Goal: Information Seeking & Learning: Learn about a topic

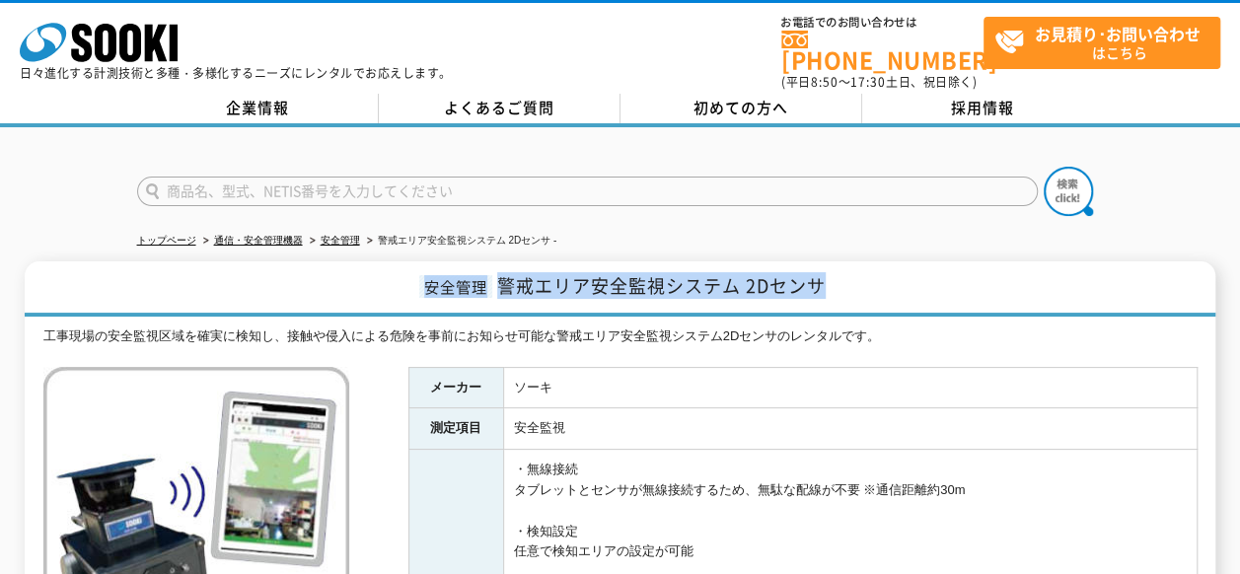
drag, startPoint x: 835, startPoint y: 272, endPoint x: 420, endPoint y: 283, distance: 414.5
click at [420, 283] on h1 "安全管理 警戒エリア安全監視システム 2Dセンサ" at bounding box center [620, 288] width 1191 height 55
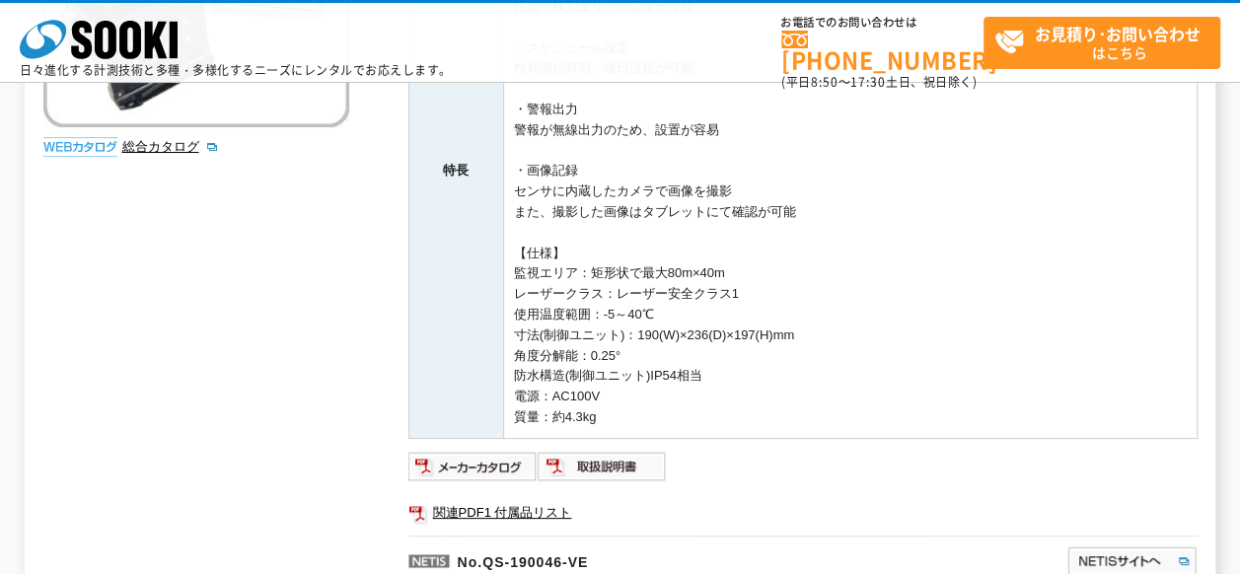
scroll to position [493, 0]
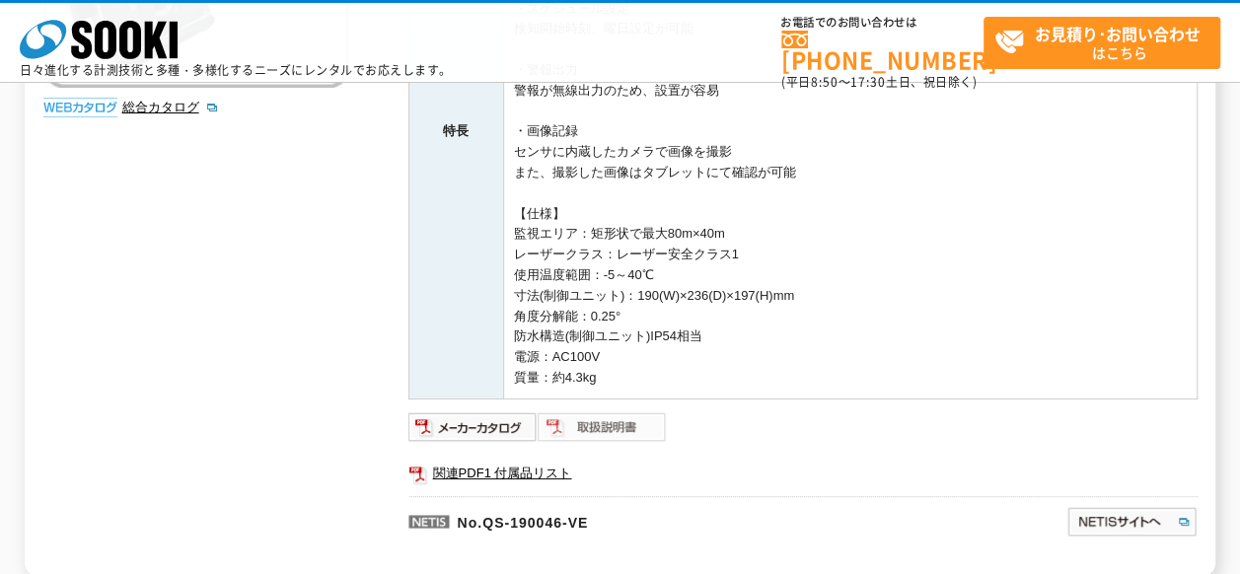
click at [574, 420] on img at bounding box center [602, 427] width 129 height 32
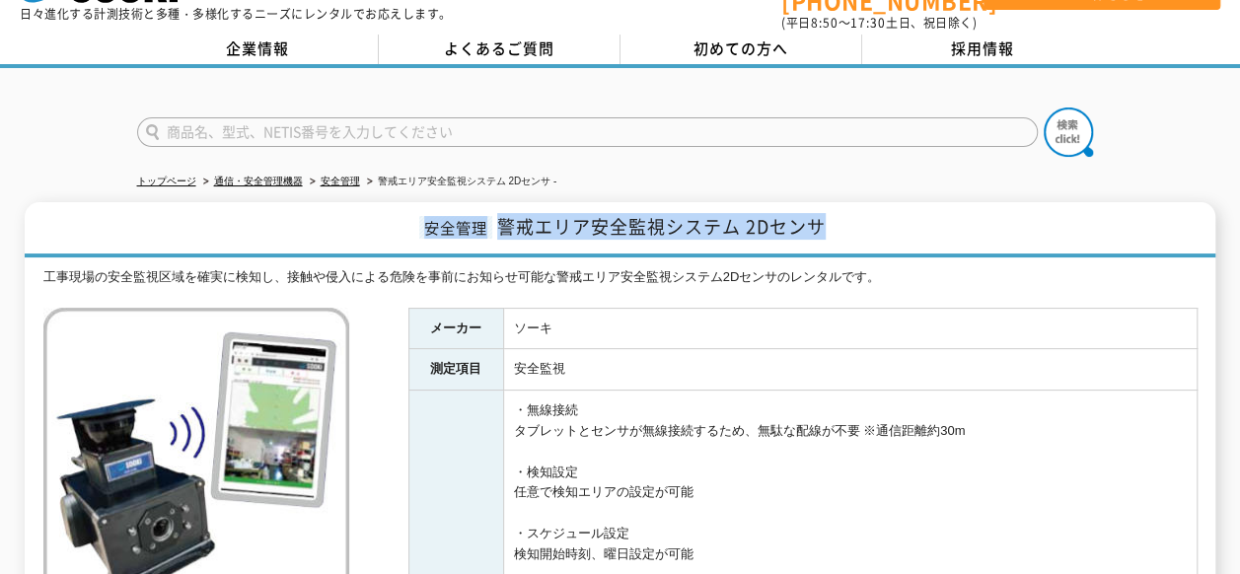
scroll to position [0, 0]
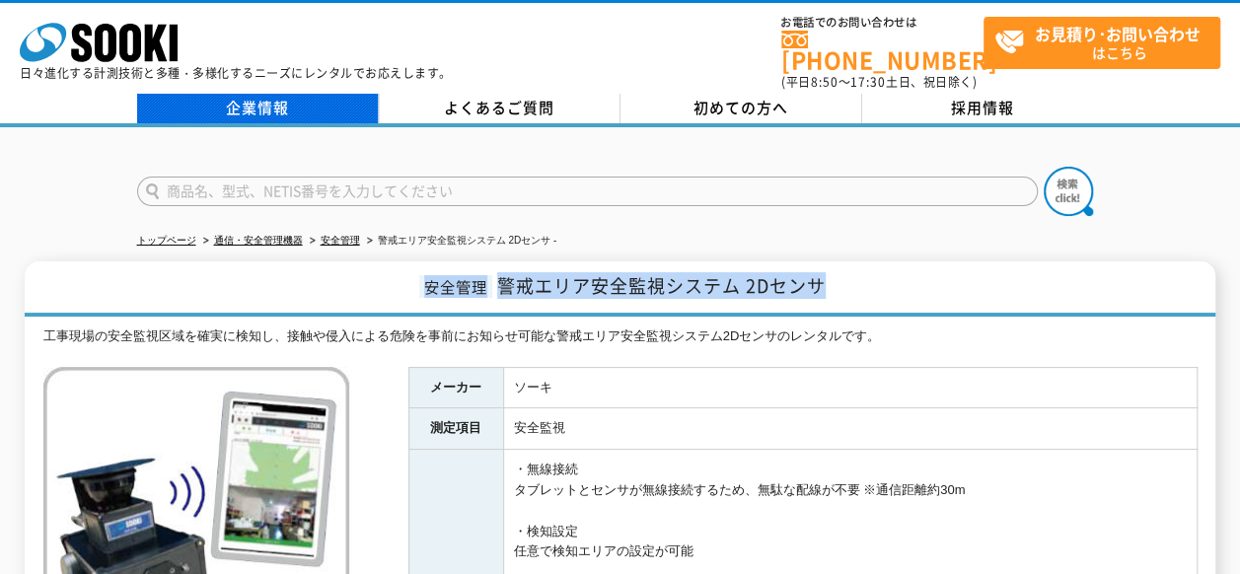
click at [307, 105] on link "企業情報" at bounding box center [258, 109] width 242 height 30
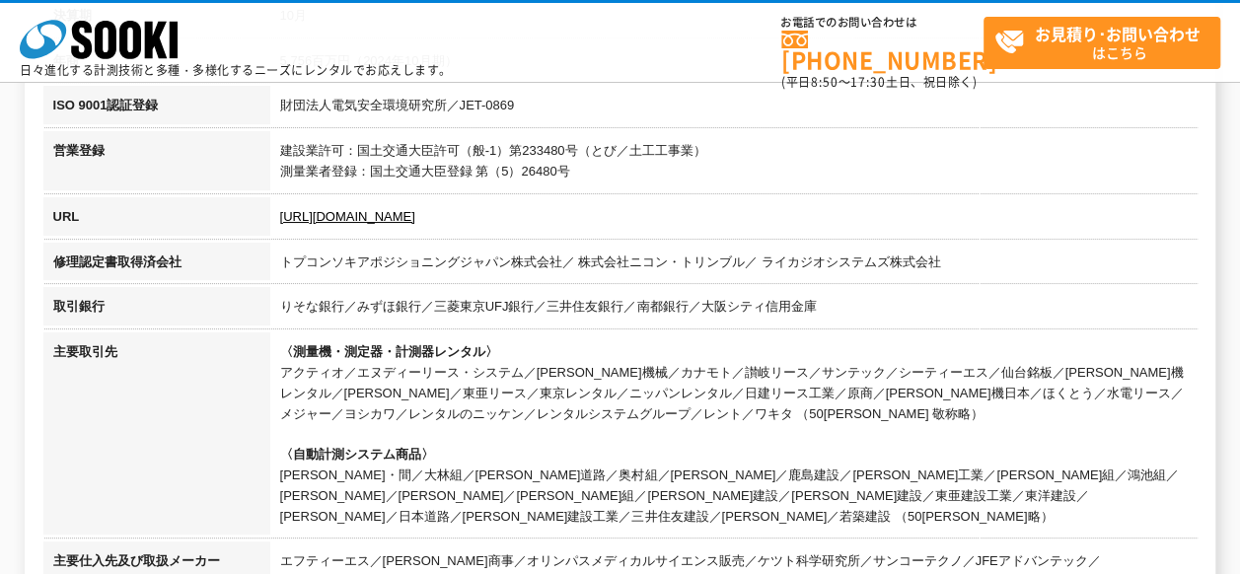
scroll to position [691, 0]
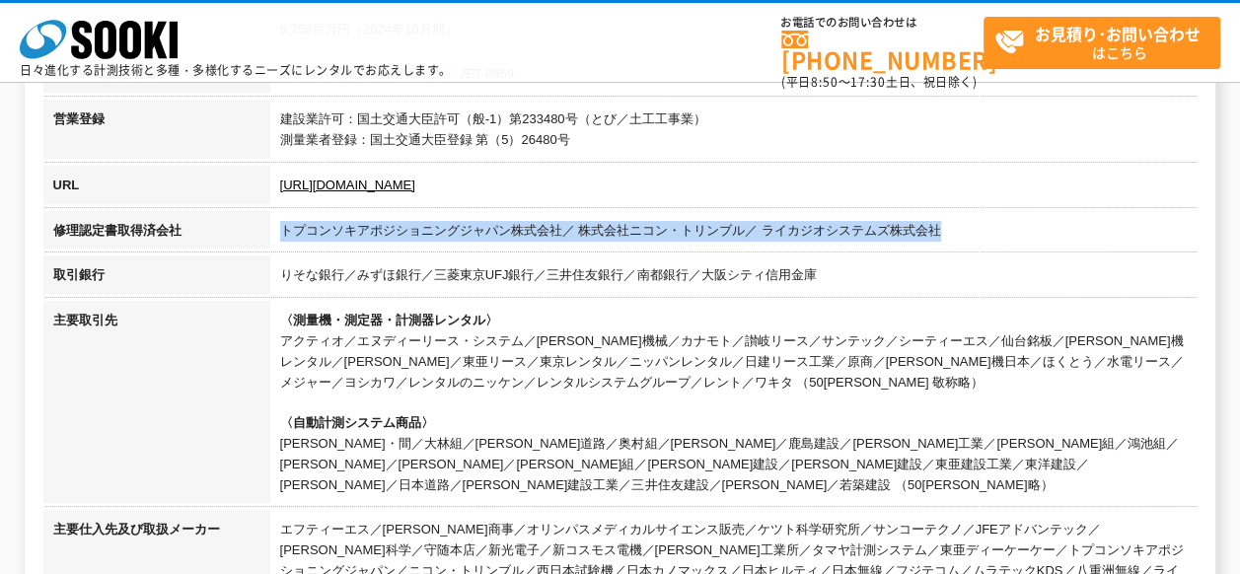
drag, startPoint x: 964, startPoint y: 227, endPoint x: 278, endPoint y: 227, distance: 685.6
click at [278, 227] on td "トプコンソキアポジショニングジャパン株式会社／ 株式会社ニコン・トリンブル／ ライカジオシステムズ株式会社" at bounding box center [733, 233] width 927 height 45
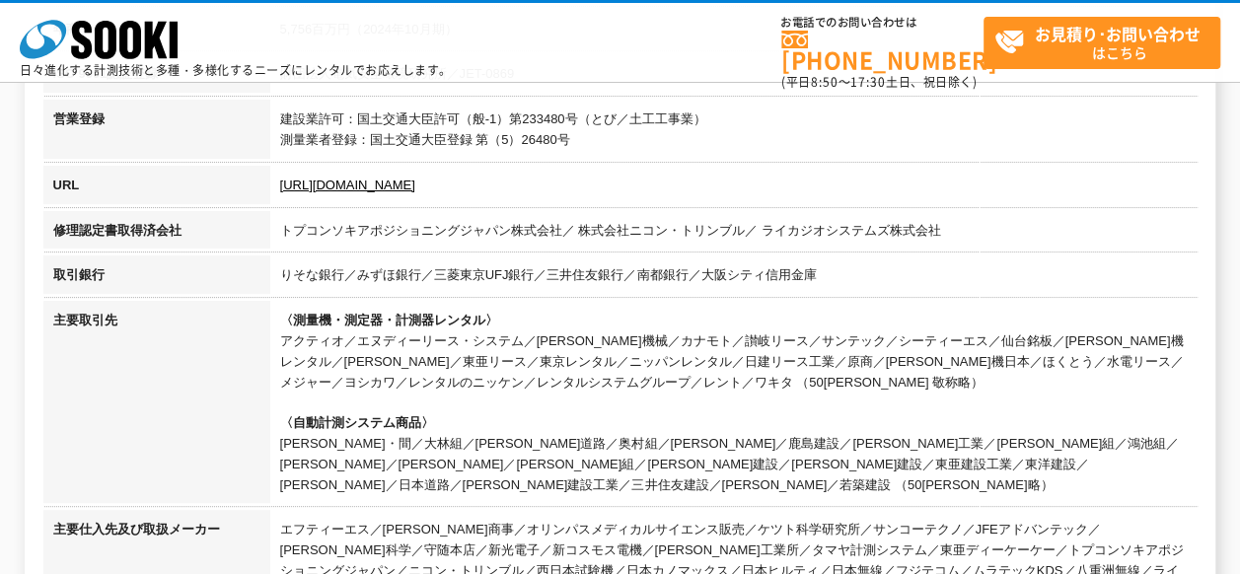
click at [532, 277] on td "りそな銀行／みずほ銀行／三菱東京UFJ銀行／三井住友銀行／南都銀行／大阪シティ信用金庫" at bounding box center [733, 277] width 927 height 45
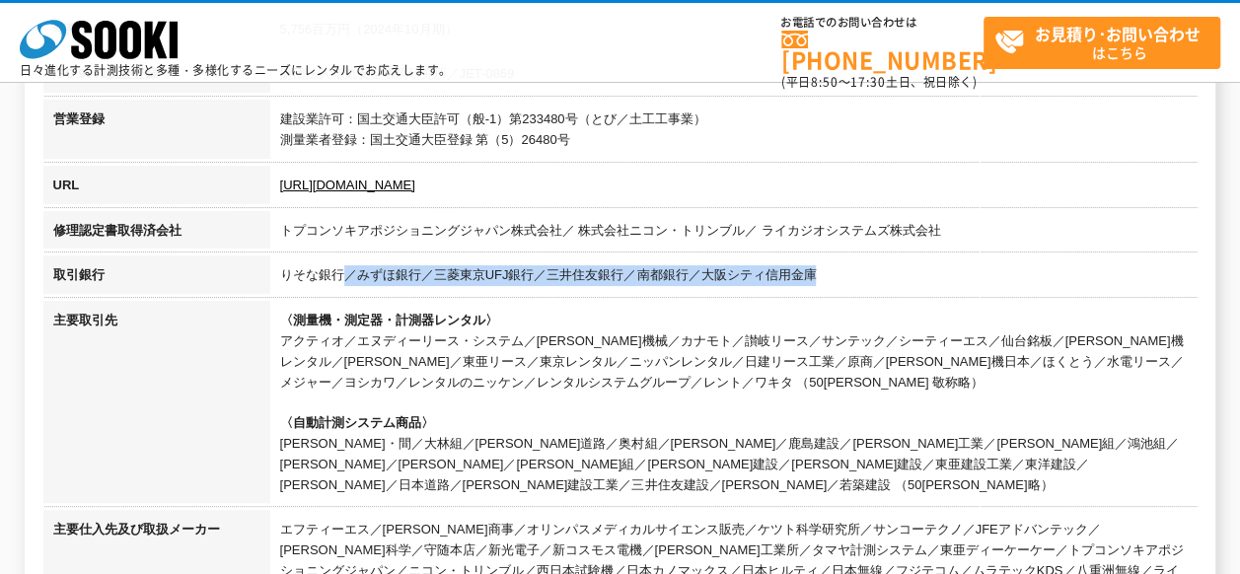
drag, startPoint x: 827, startPoint y: 272, endPoint x: 339, endPoint y: 270, distance: 487.3
click at [339, 270] on td "りそな銀行／みずほ銀行／三菱東京UFJ銀行／三井住友銀行／南都銀行／大阪シティ信用金庫" at bounding box center [733, 277] width 927 height 45
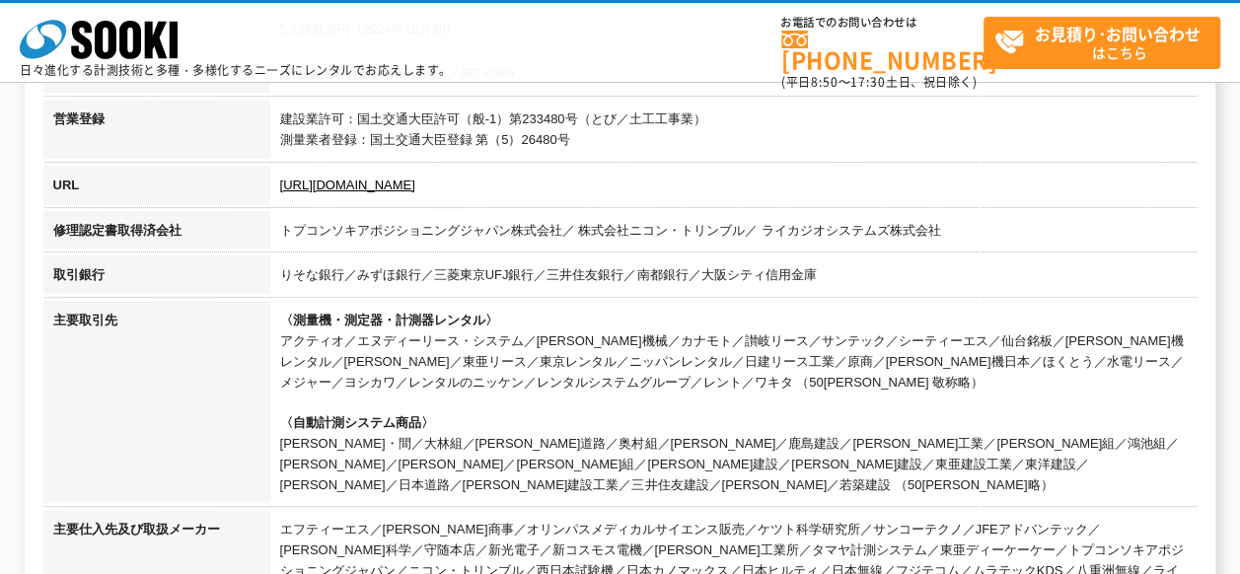
drag, startPoint x: 339, startPoint y: 270, endPoint x: 394, endPoint y: 357, distance: 102.4
click at [394, 357] on td "〈測量機・測定器・計測器レンタル〉 アクティオ／エヌディーリース・システム／奥村機械／カナモト／讃岐リース／サンテック／シーティーエス／仙台銘板／太陽建機レン…" at bounding box center [733, 405] width 927 height 209
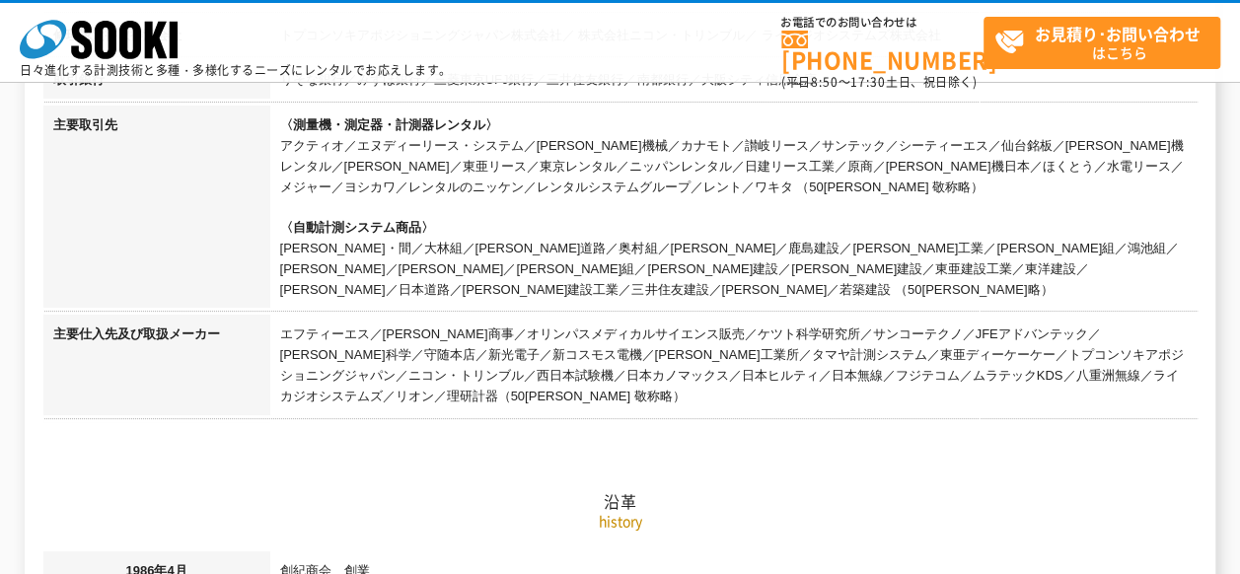
scroll to position [888, 0]
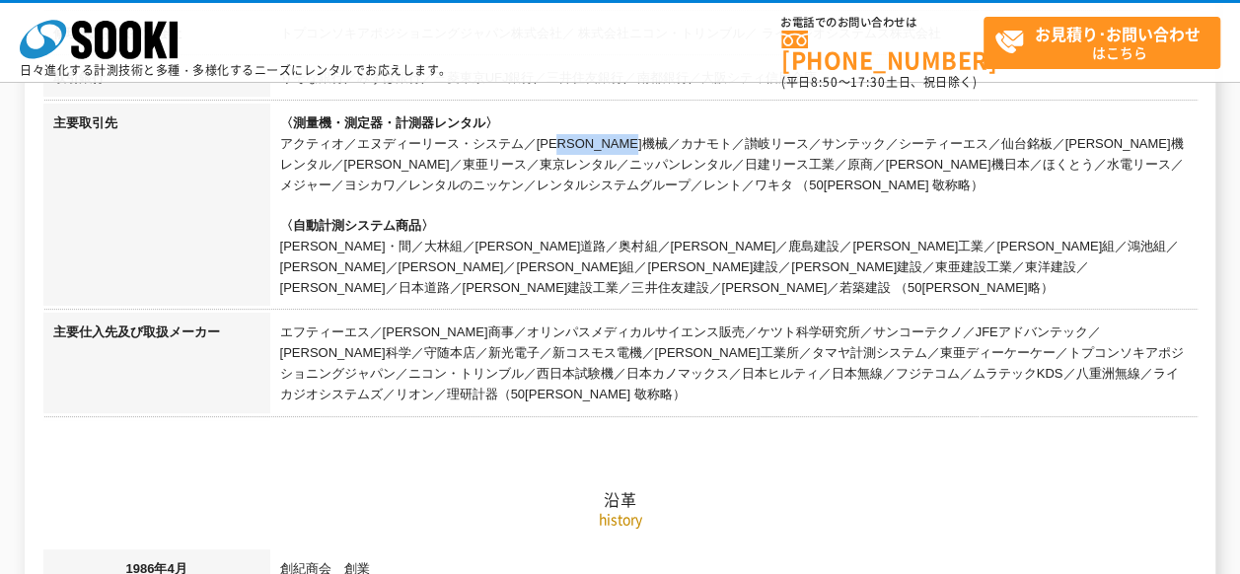
drag, startPoint x: 281, startPoint y: 138, endPoint x: 389, endPoint y: 142, distance: 107.6
click at [389, 142] on td "〈測量機・測定器・計測器レンタル〉 アクティオ／エヌディーリース・システム／奥村機械／カナモト／讃岐リース／サンテック／シーティーエス／仙台銘板／太陽建機レン…" at bounding box center [733, 208] width 927 height 209
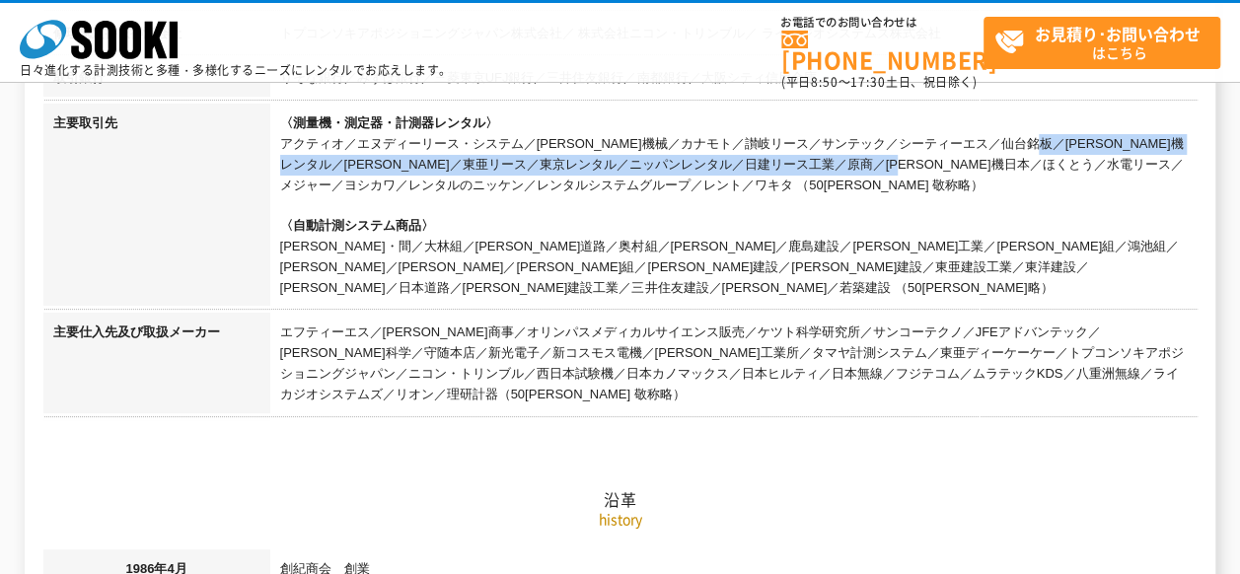
drag, startPoint x: 389, startPoint y: 142, endPoint x: 799, endPoint y: 154, distance: 410.5
click at [799, 154] on td "〈測量機・測定器・計測器レンタル〉 アクティオ／エヌディーリース・システム／奥村機械／カナモト／讃岐リース／サンテック／シーティーエス／仙台銘板／太陽建機レン…" at bounding box center [733, 208] width 927 height 209
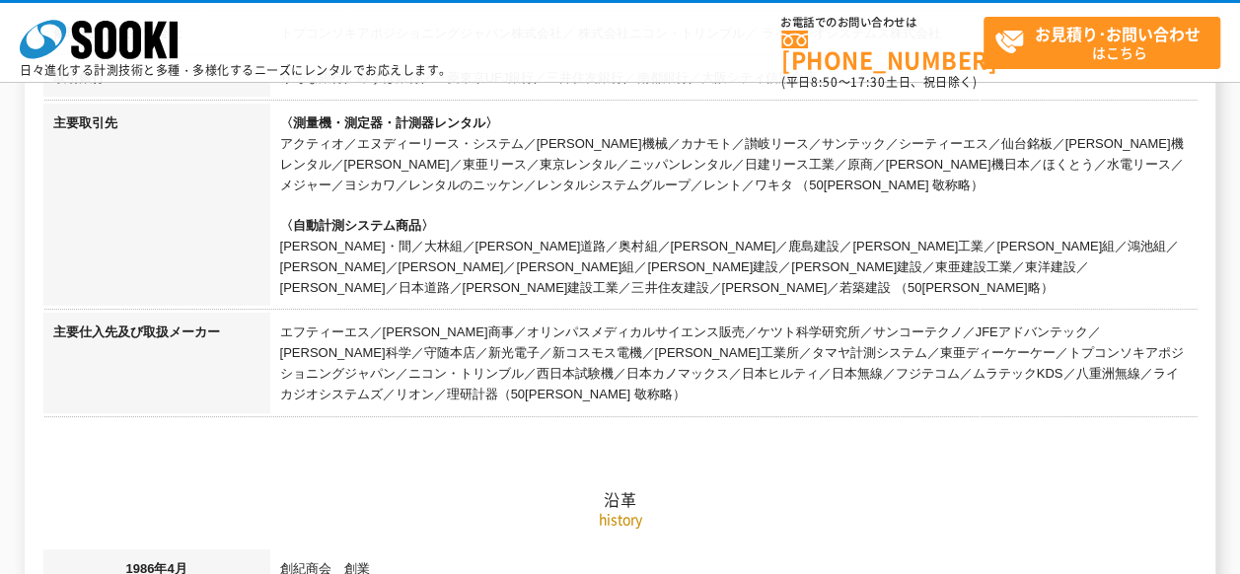
drag, startPoint x: 799, startPoint y: 154, endPoint x: 926, endPoint y: 203, distance: 136.5
click at [926, 196] on td "〈測量機・測定器・計測器レンタル〉 アクティオ／エヌディーリース・システム／奥村機械／カナモト／讃岐リース／サンテック／シーティーエス／仙台銘板／太陽建機レン…" at bounding box center [733, 208] width 927 height 209
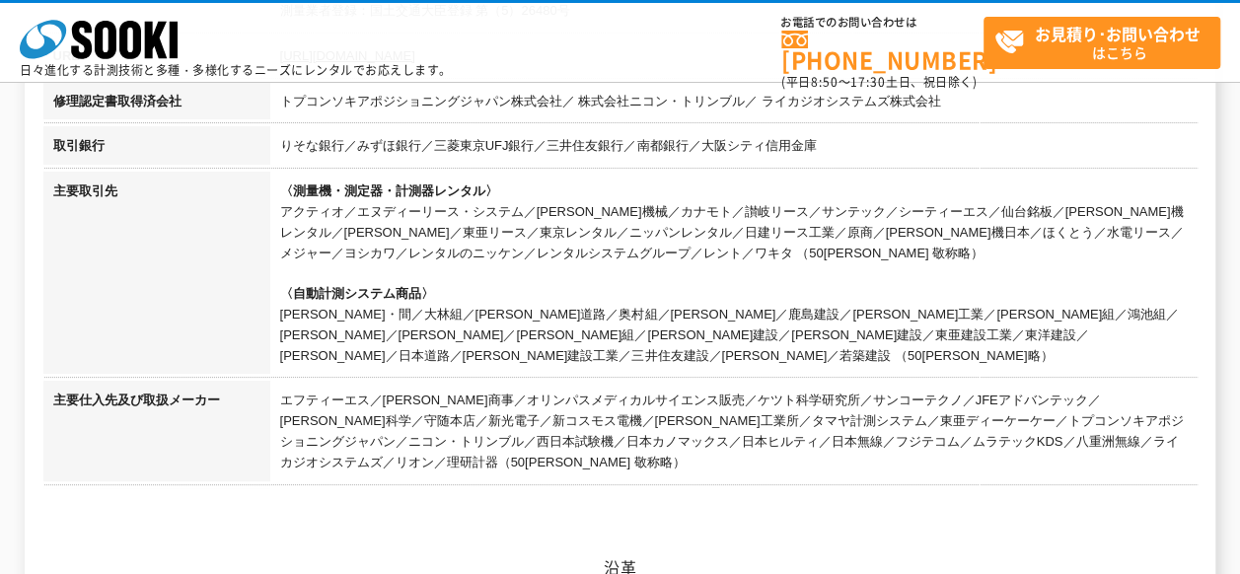
scroll to position [789, 0]
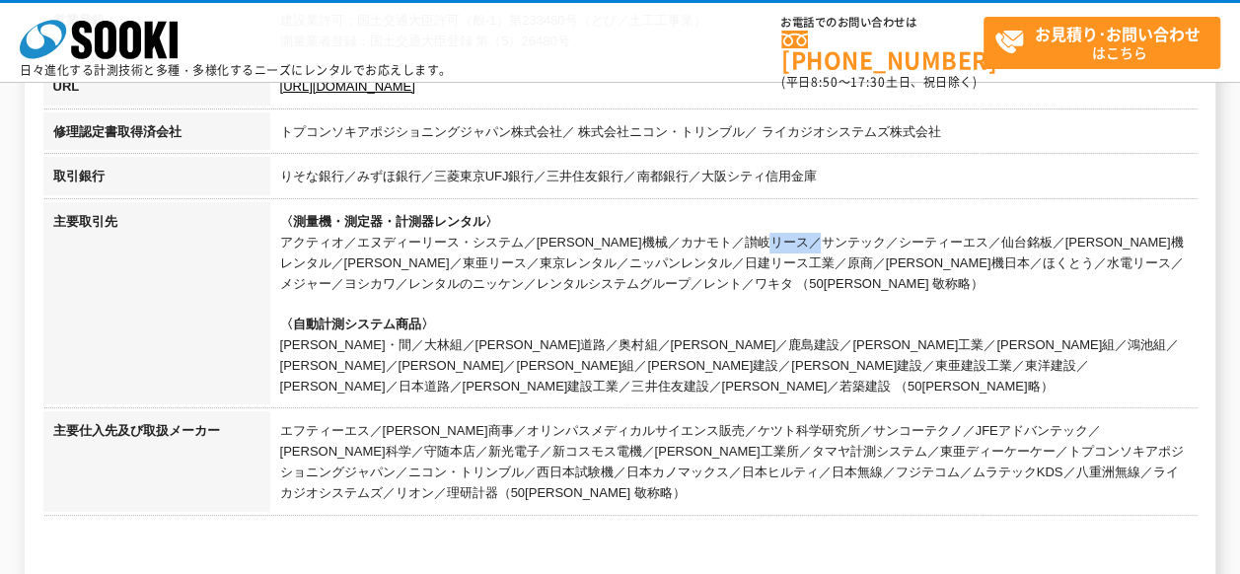
drag, startPoint x: 588, startPoint y: 239, endPoint x: 533, endPoint y: 238, distance: 55.3
click at [533, 238] on td "〈測量機・測定器・計測器レンタル〉 アクティオ／エヌディーリース・システム／奥村機械／カナモト／讃岐リース／サンテック／シーティーエス／仙台銘板／太陽建機レン…" at bounding box center [733, 306] width 927 height 209
drag, startPoint x: 533, startPoint y: 238, endPoint x: 566, endPoint y: 240, distance: 33.6
drag, startPoint x: 566, startPoint y: 240, endPoint x: 400, endPoint y: 296, distance: 175.9
click at [400, 296] on td "〈測量機・測定器・計測器レンタル〉 アクティオ／エヌディーリース・システム／奥村機械／カナモト／讃岐リース／サンテック／シーティーエス／仙台銘板／太陽建機レン…" at bounding box center [733, 306] width 927 height 209
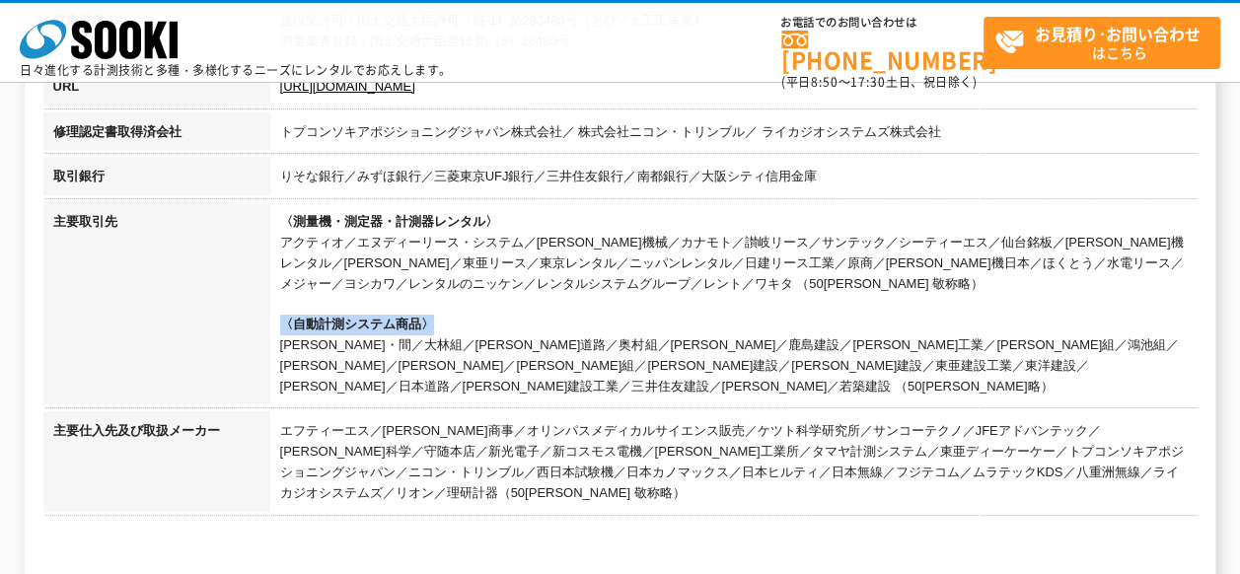
drag, startPoint x: 428, startPoint y: 322, endPoint x: 277, endPoint y: 331, distance: 151.3
click at [277, 331] on td "〈測量機・測定器・計測器レンタル〉 アクティオ／エヌディーリース・システム／奥村機械／カナモト／讃岐リース／サンテック／シーティーエス／仙台銘板／太陽建機レン…" at bounding box center [733, 306] width 927 height 209
drag, startPoint x: 277, startPoint y: 331, endPoint x: 226, endPoint y: 317, distance: 53.4
click at [226, 317] on th "主要取引先" at bounding box center [156, 306] width 227 height 209
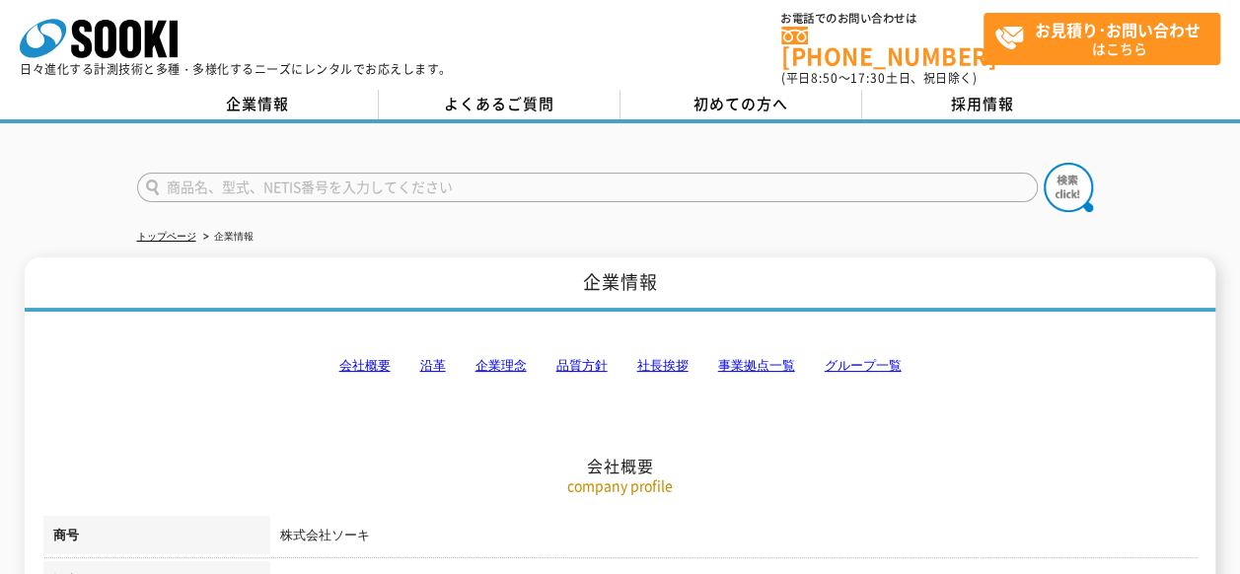
scroll to position [0, 0]
